Goal: Task Accomplishment & Management: Manage account settings

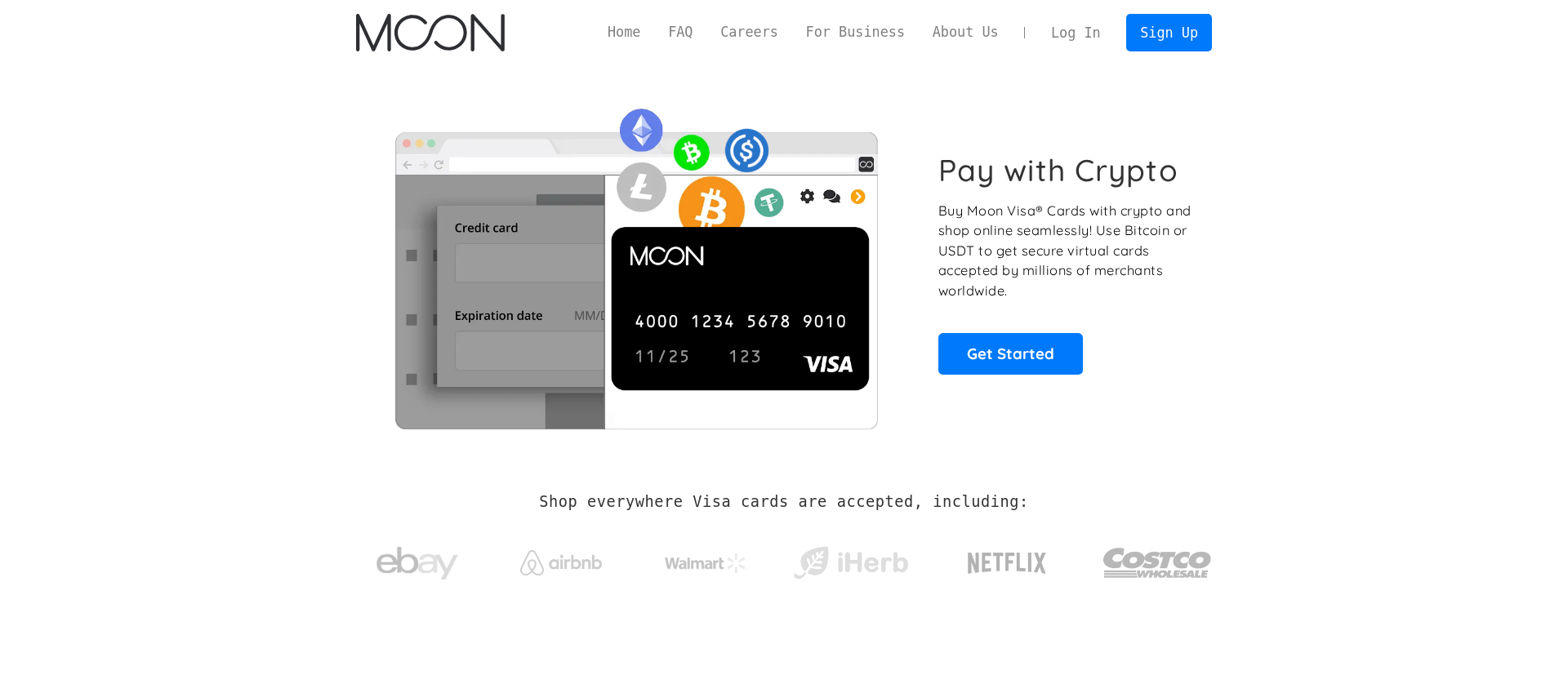
click at [1076, 37] on link "Log In" at bounding box center [1076, 32] width 77 height 36
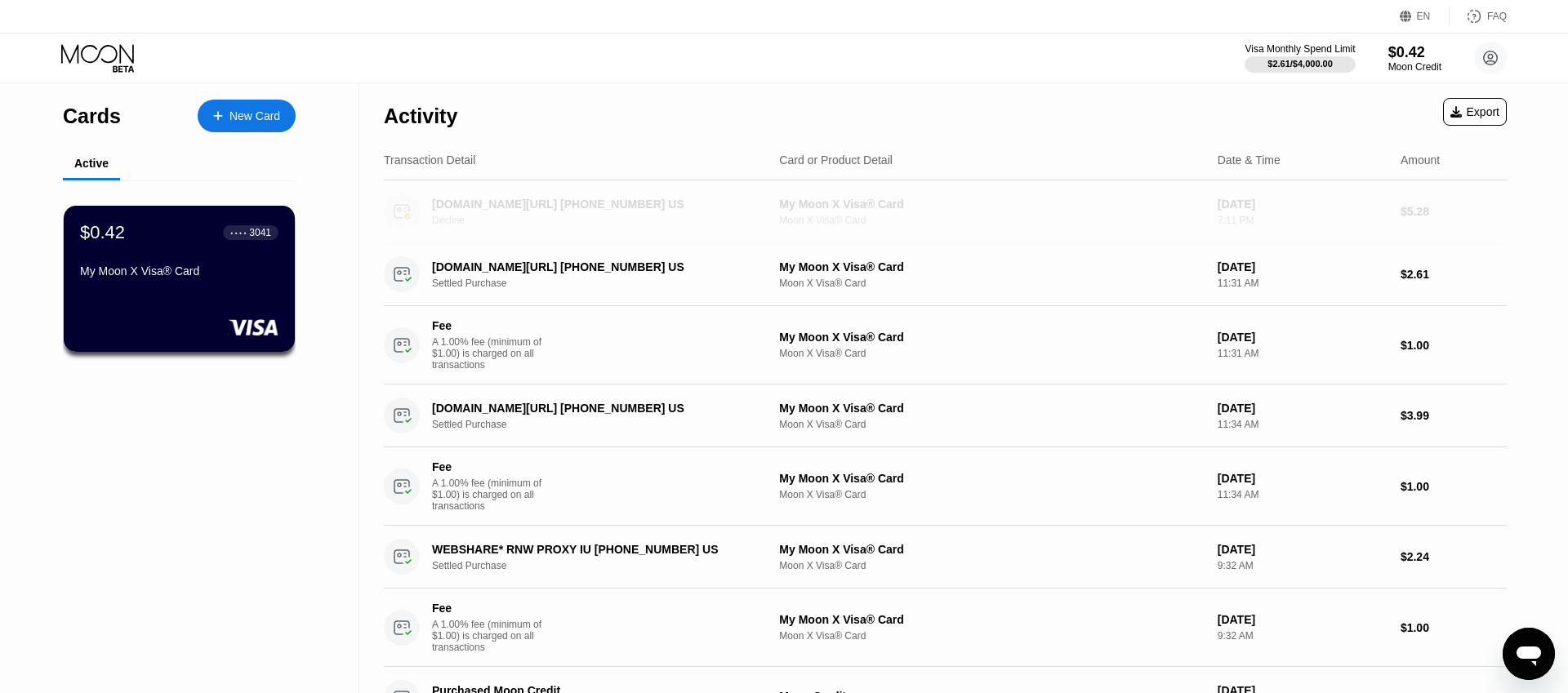
click at [973, 214] on div "Moon X Visa® Card" at bounding box center [992, 220] width 425 height 11
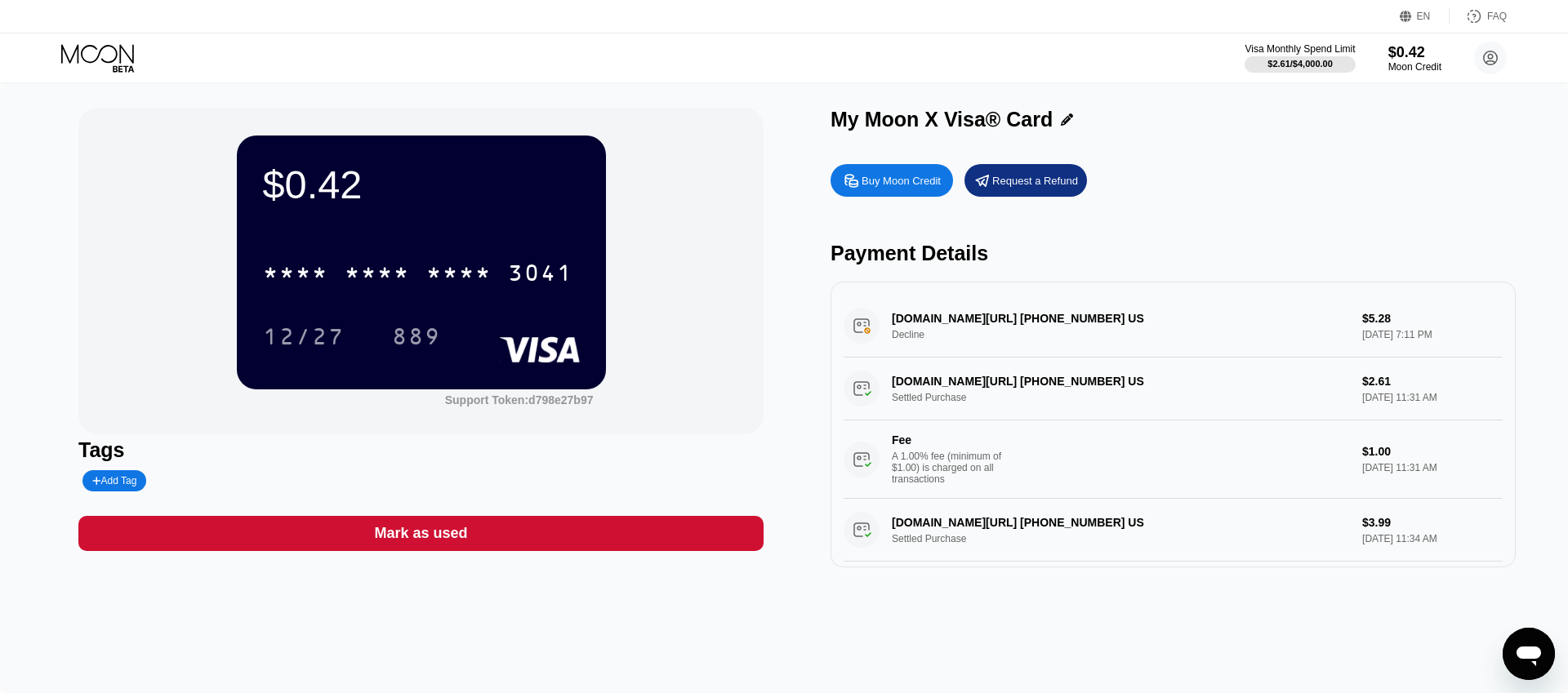
scroll to position [1, 0]
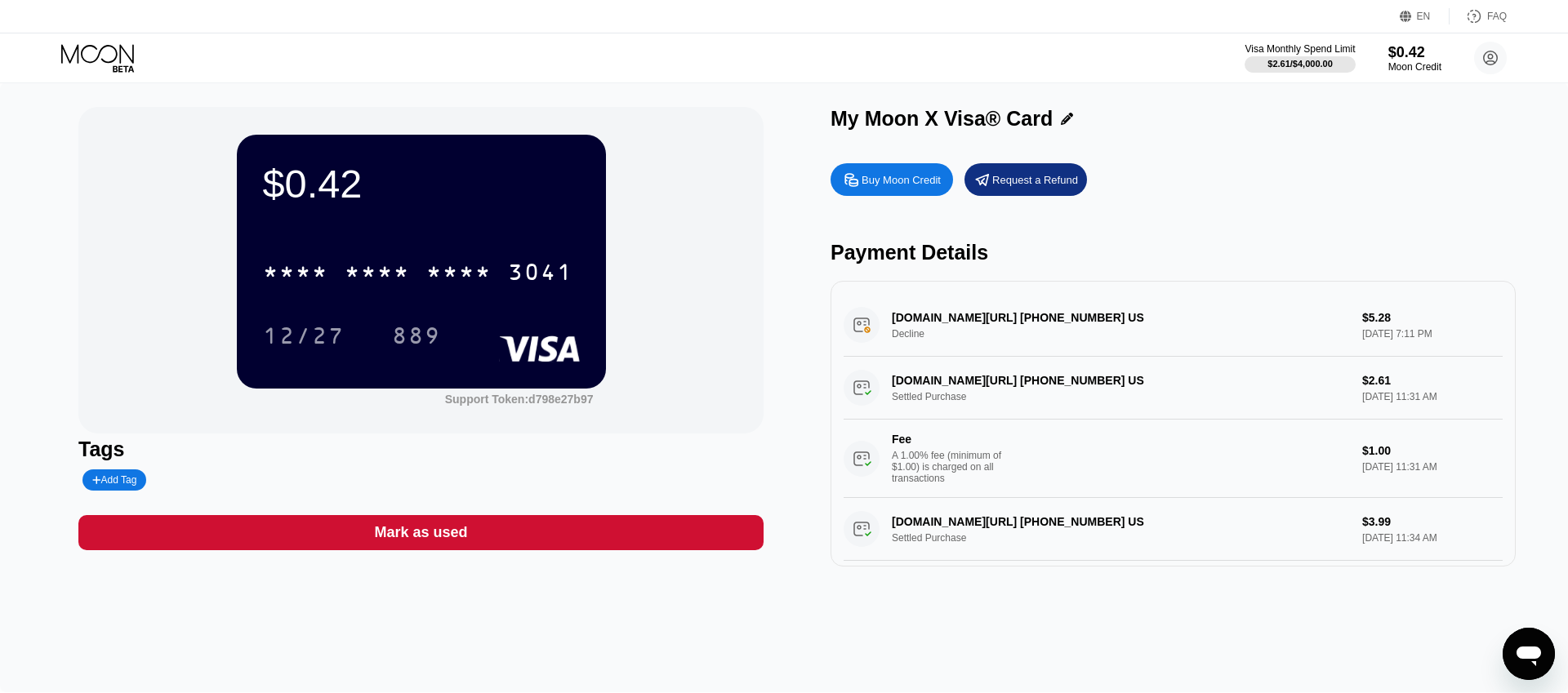
click at [1150, 324] on div "APPLE.COM/BILL 866-712-7753 US Decline $5.28 Aug 20, 2025 7:11 PM" at bounding box center [1174, 325] width 659 height 63
click at [961, 317] on div "APPLE.COM/BILL 866-712-7753 US Decline $5.28 Aug 20, 2025 7:11 PM" at bounding box center [1174, 325] width 659 height 63
